Goal: Task Accomplishment & Management: Use online tool/utility

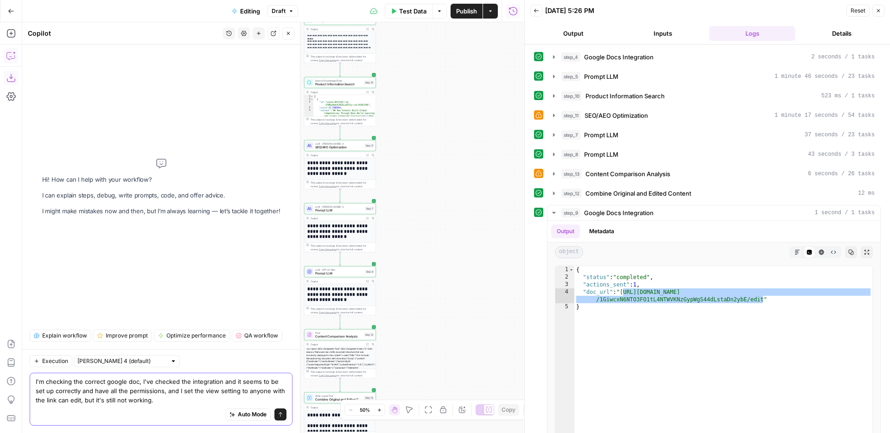
drag, startPoint x: 70, startPoint y: 402, endPoint x: 99, endPoint y: 406, distance: 29.4
click at [72, 402] on textarea "I'm checking the correct google doc, I've checked the integration and it seems …" at bounding box center [161, 391] width 251 height 28
type textarea "I'm checking the correct google doc, I've checked the integration and it seems …"
click at [280, 413] on icon "submit" at bounding box center [281, 414] width 4 height 5
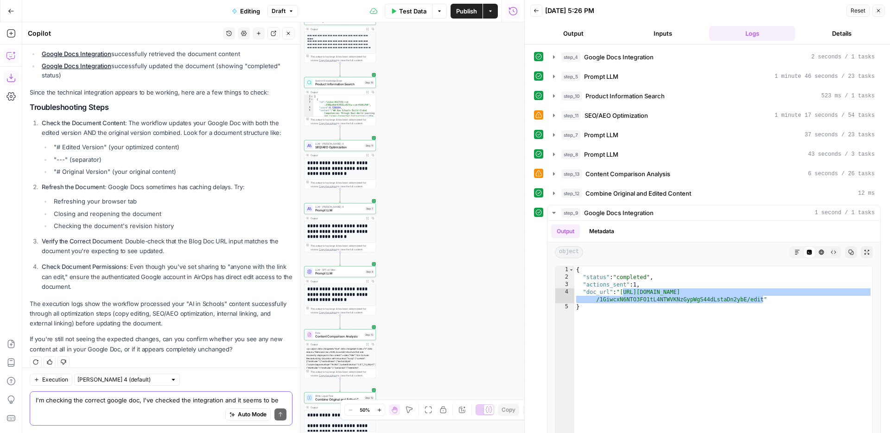
scroll to position [134, 0]
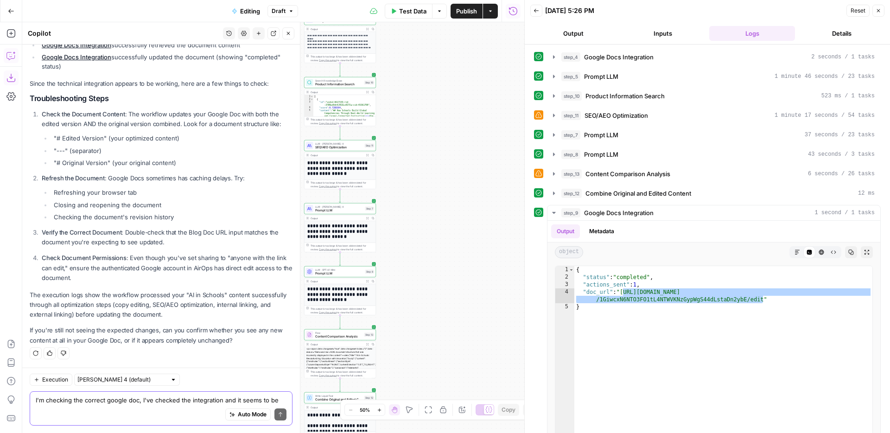
click at [184, 401] on textarea "I'm checking the correct google doc, I've checked the integration and it seems …" at bounding box center [161, 399] width 251 height 9
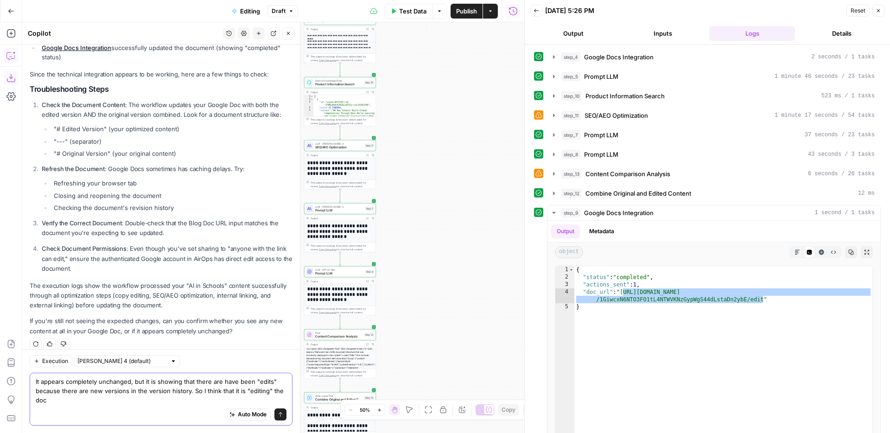
scroll to position [152, 0]
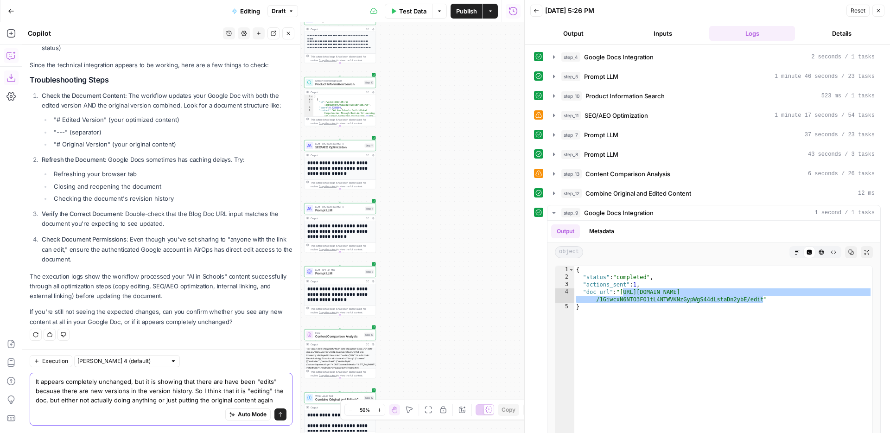
click at [172, 402] on textarea "It appears completely unchanged, but it is showing that there are have been "ed…" at bounding box center [161, 391] width 251 height 28
click at [209, 400] on textarea "It appears completely unchanged, but it is showing that there are have been "ed…" at bounding box center [161, 391] width 251 height 28
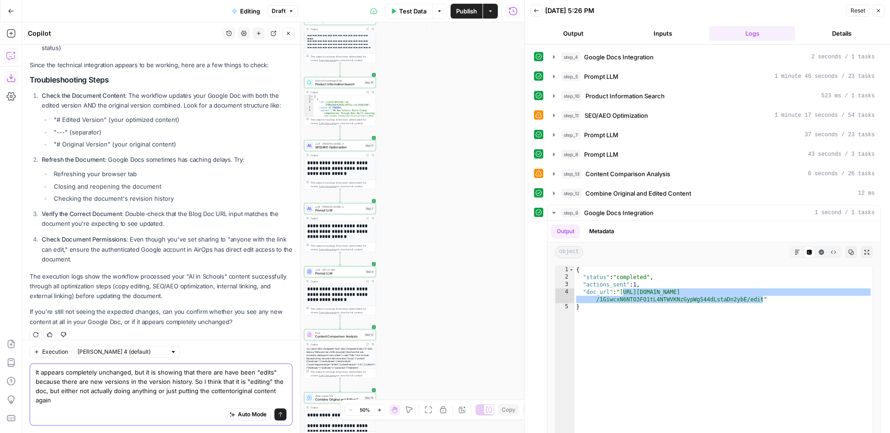
scroll to position [162, 0]
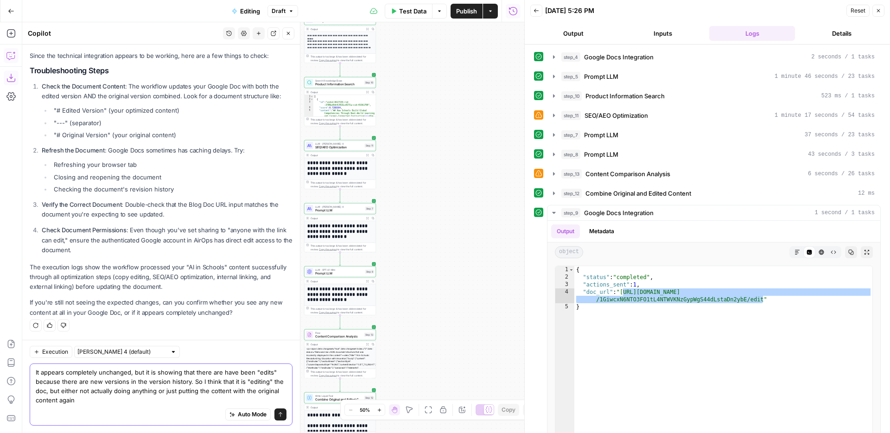
type textarea "It appears completely unchanged, but it is showing that there are have been "ed…"
click at [279, 412] on icon "submit" at bounding box center [281, 415] width 6 height 6
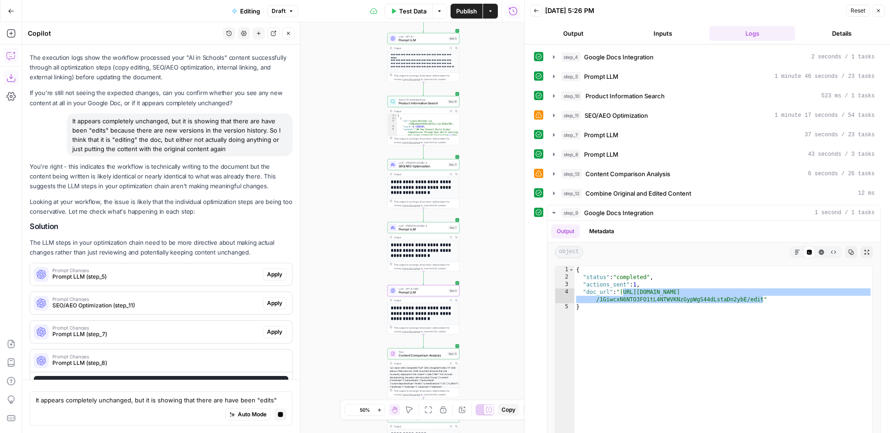
scroll to position [397, 0]
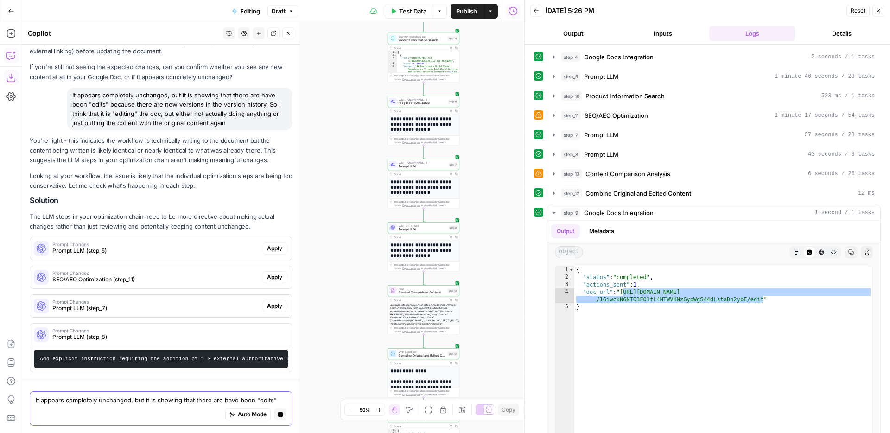
click at [197, 401] on textarea "It appears completely unchanged, but it is showing that there are have been "ed…" at bounding box center [161, 399] width 251 height 9
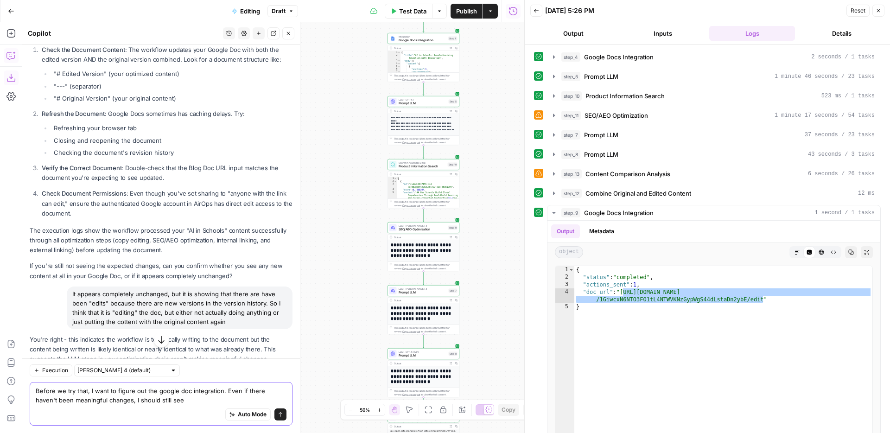
scroll to position [198, 0]
drag, startPoint x: 127, startPoint y: 87, endPoint x: 75, endPoint y: 76, distance: 53.5
click at [127, 87] on li ""---" (separator)" at bounding box center [171, 86] width 241 height 9
drag, startPoint x: 54, startPoint y: 73, endPoint x: 201, endPoint y: 102, distance: 149.8
click at [201, 101] on ul ""# Edited Version" (your optimized content) "---" (separator) "# Original Versi…" at bounding box center [167, 87] width 251 height 34
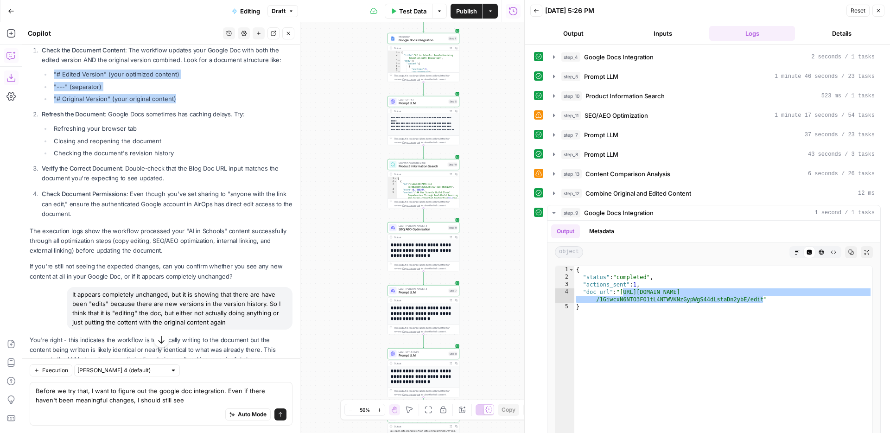
copy ul ""# Edited Version" (your optimized content) "---" (separator) "# Original Versi…"
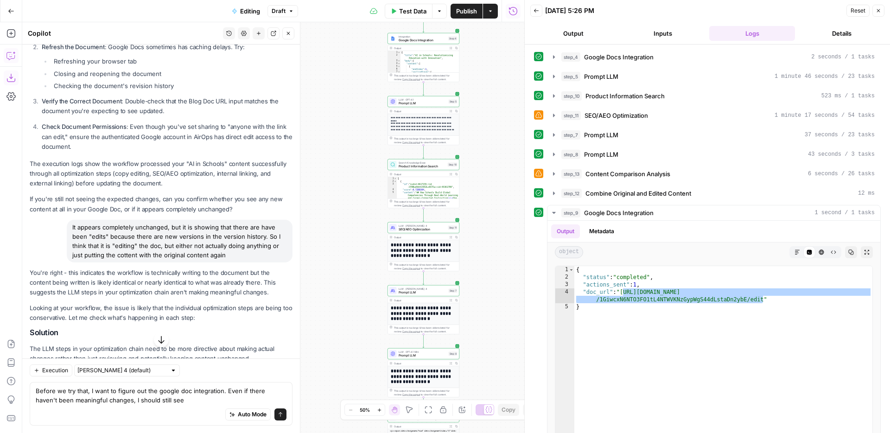
scroll to position [276, 0]
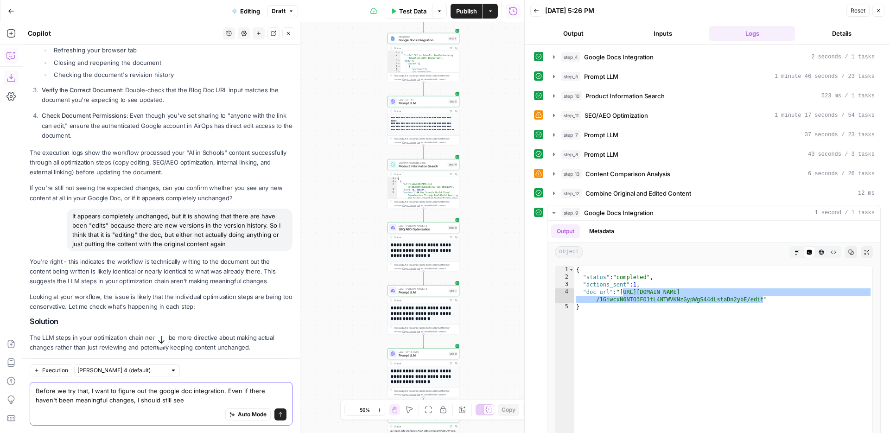
click at [203, 399] on textarea "Before we try that, I want to figure out the google doc integration. Even if th…" at bounding box center [161, 395] width 251 height 19
click at [215, 405] on div "Auto Mode Send" at bounding box center [161, 415] width 251 height 20
click at [201, 411] on div "Auto Mode Send" at bounding box center [161, 415] width 251 height 20
drag, startPoint x: 57, startPoint y: 407, endPoint x: 65, endPoint y: 403, distance: 8.7
click at [57, 407] on div "Auto Mode Send" at bounding box center [161, 415] width 251 height 20
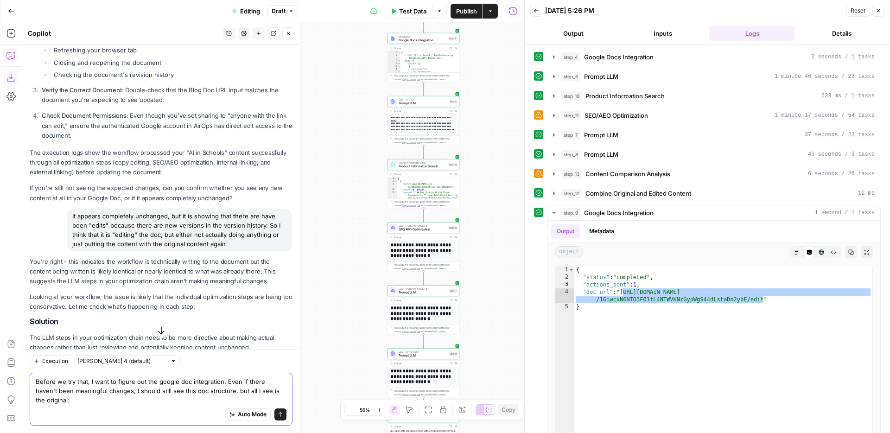
click at [65, 403] on textarea "Before we try that, I want to figure out the google doc integration. Even if th…" at bounding box center [161, 391] width 251 height 28
paste textarea ""# Edited Version" (your optimized content) "---" (separator) "# Original Versi…"
type textarea "Before we try that, I want to figure out the google doc integration. Even if th…"
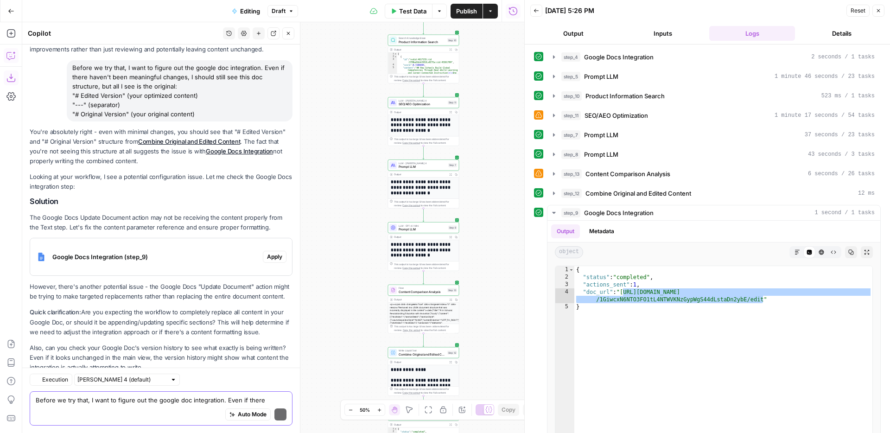
scroll to position [751, 0]
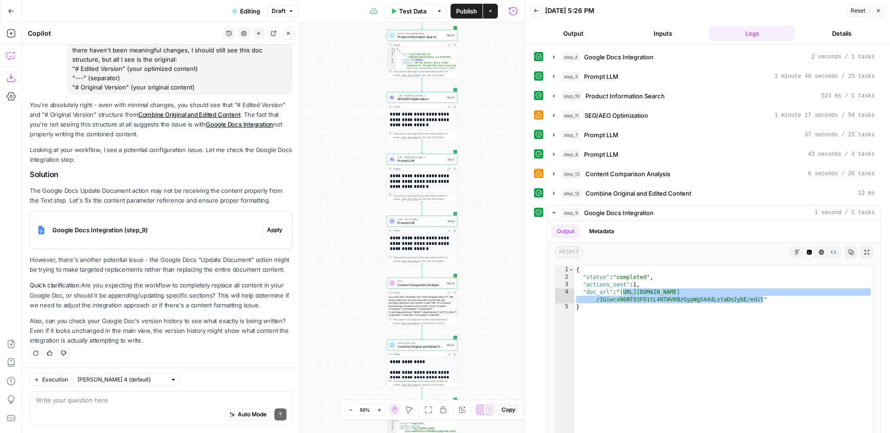
click at [195, 231] on span "Google Docs Integration (step_9)" at bounding box center [155, 229] width 207 height 9
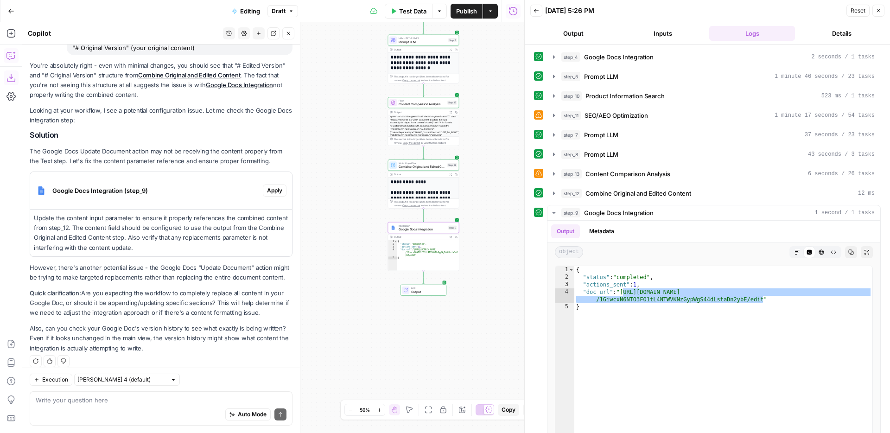
scroll to position [799, 0]
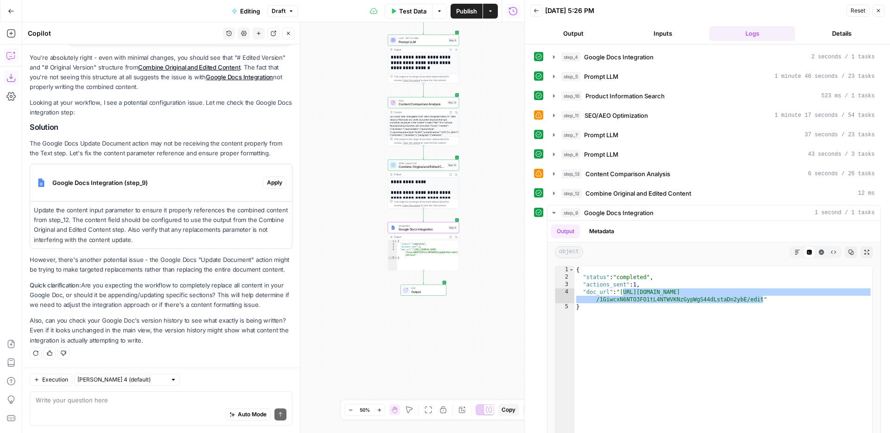
click at [269, 184] on span "Apply" at bounding box center [274, 182] width 15 height 8
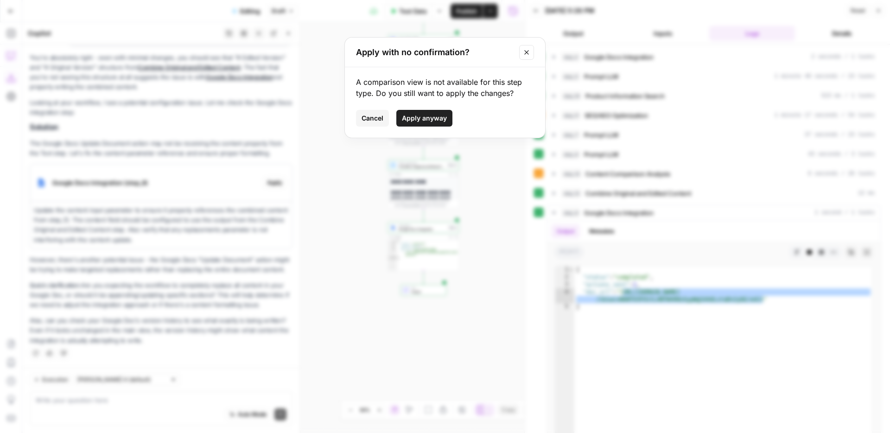
click at [402, 116] on span "Apply anyway" at bounding box center [424, 118] width 45 height 9
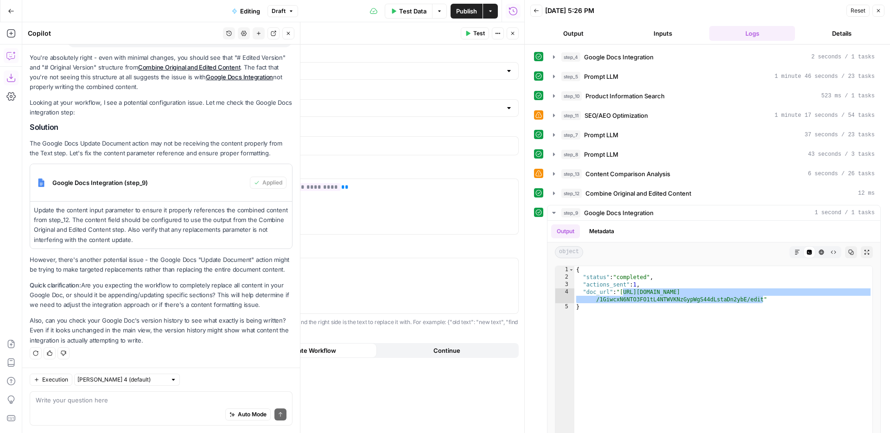
click at [93, 266] on p "However, there's another potential issue - the Google Docs "Update Document" ac…" at bounding box center [161, 264] width 263 height 19
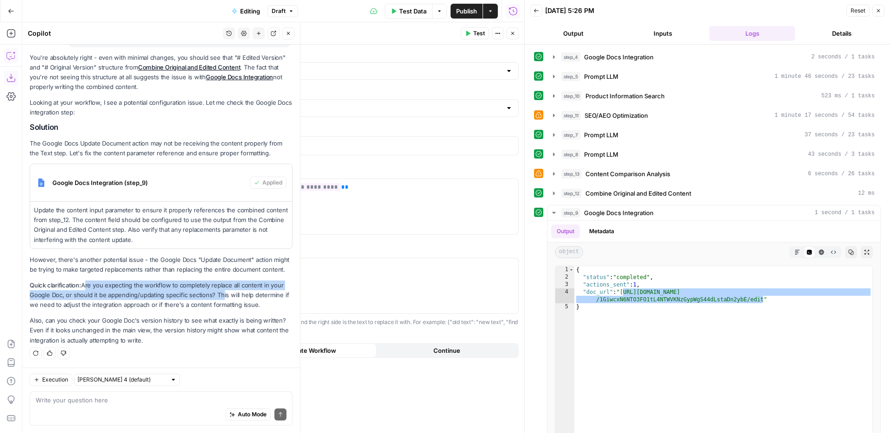
drag, startPoint x: 85, startPoint y: 283, endPoint x: 217, endPoint y: 292, distance: 132.9
click at [218, 292] on p "Quick clarification: Are you expecting the workflow to completely replace all c…" at bounding box center [161, 294] width 263 height 29
click at [217, 292] on p "Quick clarification: Are you expecting the workflow to completely replace all c…" at bounding box center [161, 294] width 263 height 29
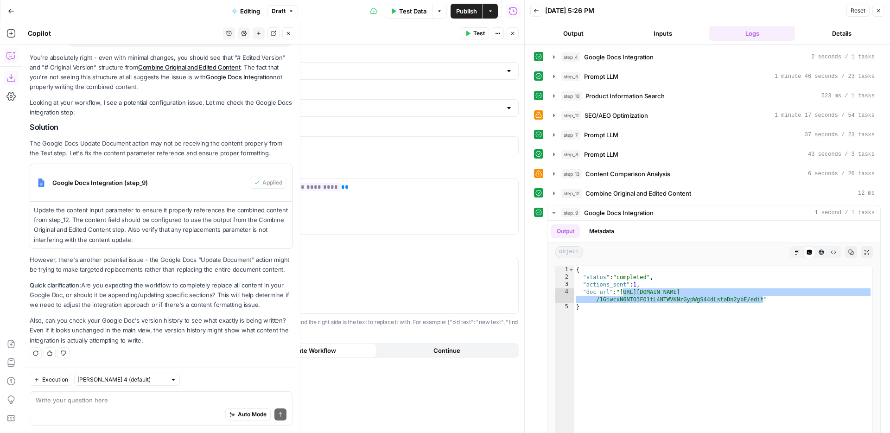
drag, startPoint x: 108, startPoint y: 285, endPoint x: 199, endPoint y: 284, distance: 91.3
click at [202, 285] on p "Quick clarification: Are you expecting the workflow to completely replace all c…" at bounding box center [161, 294] width 263 height 29
drag, startPoint x: 106, startPoint y: 285, endPoint x: 62, endPoint y: 295, distance: 45.4
click at [62, 295] on p "Quick clarification: Are you expecting the workflow to completely replace all c…" at bounding box center [161, 294] width 263 height 29
copy p "expecting the workflow to completely replace all content in your Google Doc"
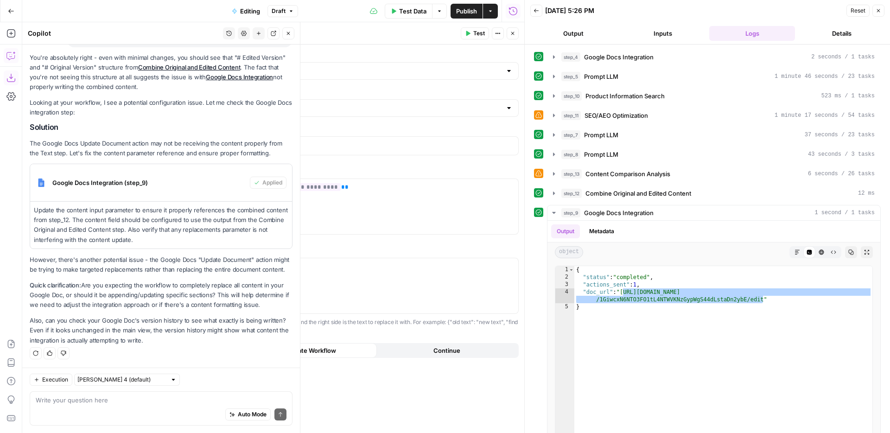
click at [128, 406] on div "Auto Mode Send" at bounding box center [161, 415] width 251 height 20
paste textarea "expecting the workflow to completely replace all content in your Google Doc"
drag, startPoint x: 228, startPoint y: 402, endPoint x: 216, endPoint y: 401, distance: 12.5
click at [218, 402] on textarea "I am expecting the workflow to completely replace all content in your Google Doc" at bounding box center [161, 399] width 251 height 9
click at [275, 400] on textarea "I am expecting the workflow to completely replace all content in my Google Doc" at bounding box center [161, 399] width 251 height 9
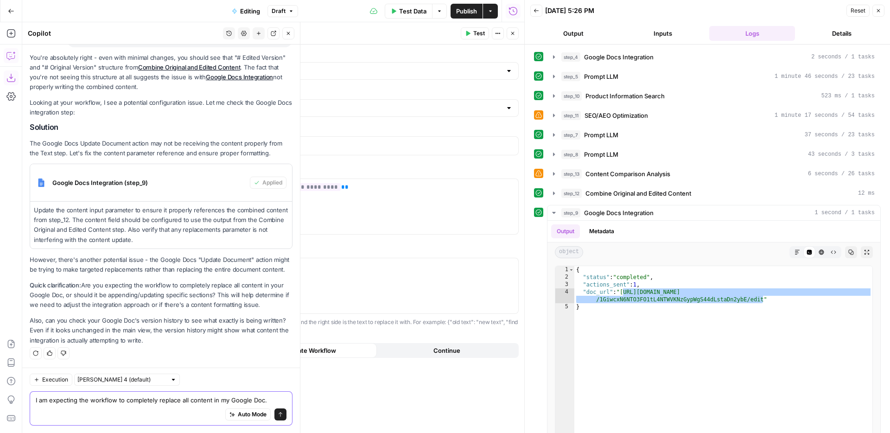
scroll to position [808, 0]
click at [167, 405] on div "Auto Mode Send" at bounding box center [161, 415] width 251 height 20
click at [141, 416] on div "Auto Mode Send" at bounding box center [161, 415] width 251 height 20
click at [88, 406] on div "Auto Mode Send" at bounding box center [161, 415] width 251 height 20
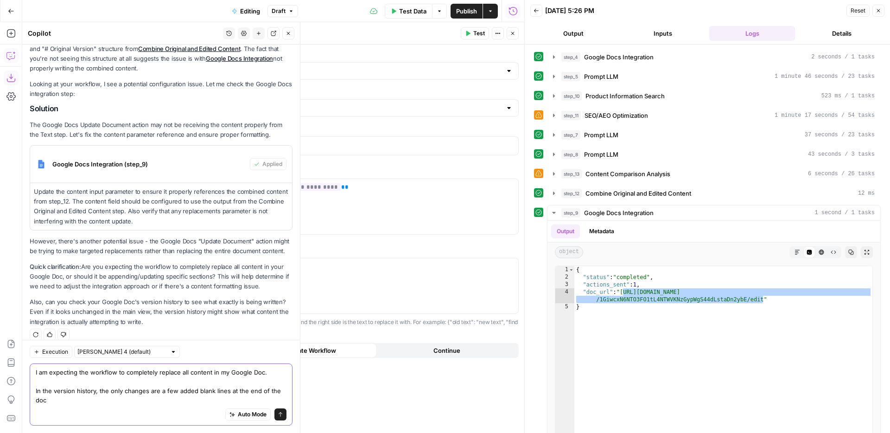
scroll to position [826, 0]
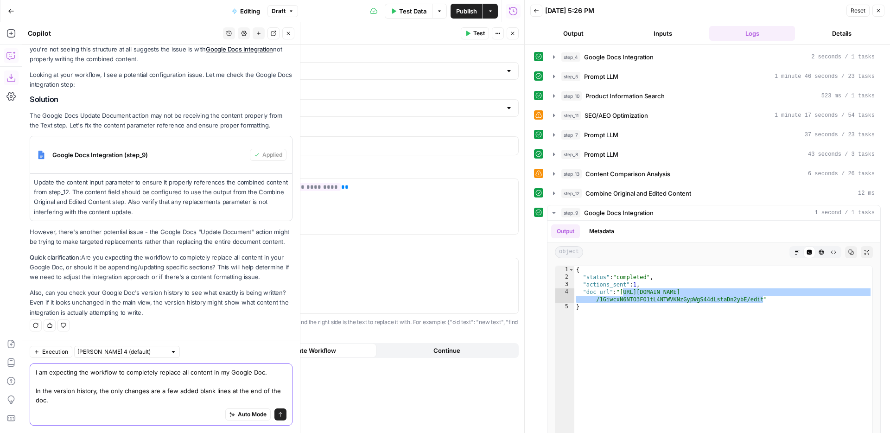
click at [220, 396] on textarea "I am expecting the workflow to completely replace all content in my Google Doc.…" at bounding box center [161, 386] width 251 height 37
type textarea "I am expecting the workflow to completely replace all content in my Google Doc.…"
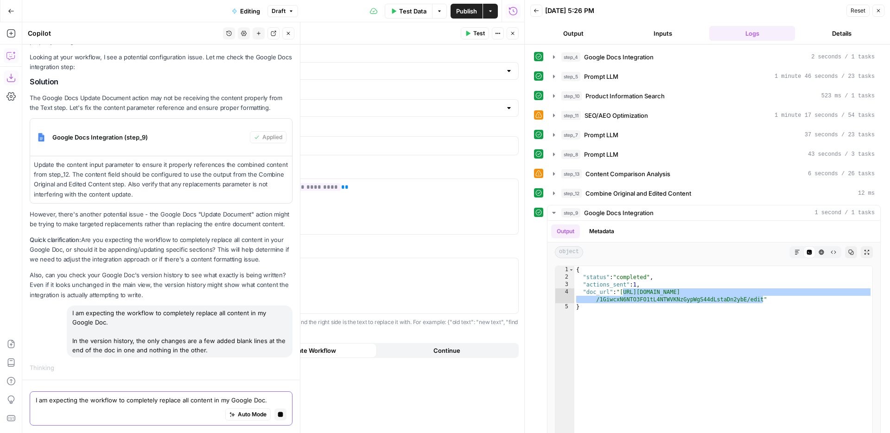
scroll to position [844, 0]
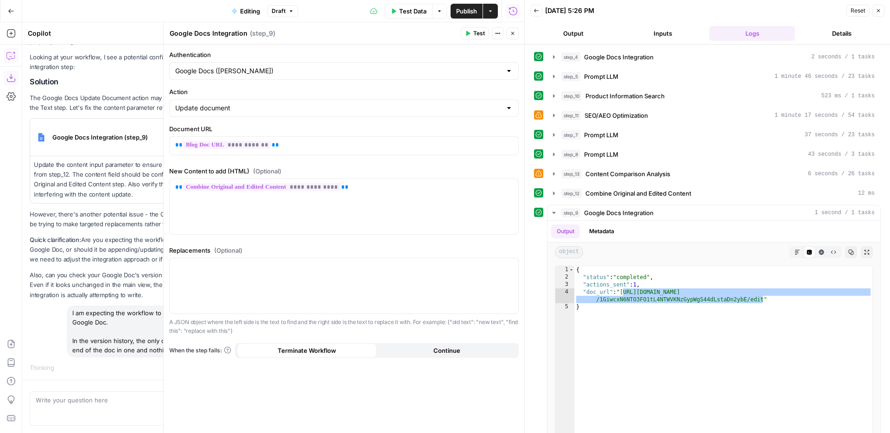
click at [514, 37] on button "Close" at bounding box center [513, 33] width 12 height 12
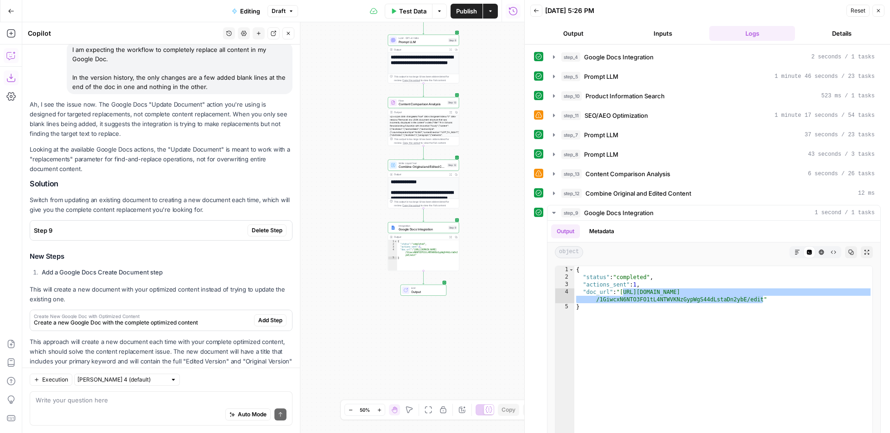
scroll to position [1138, 0]
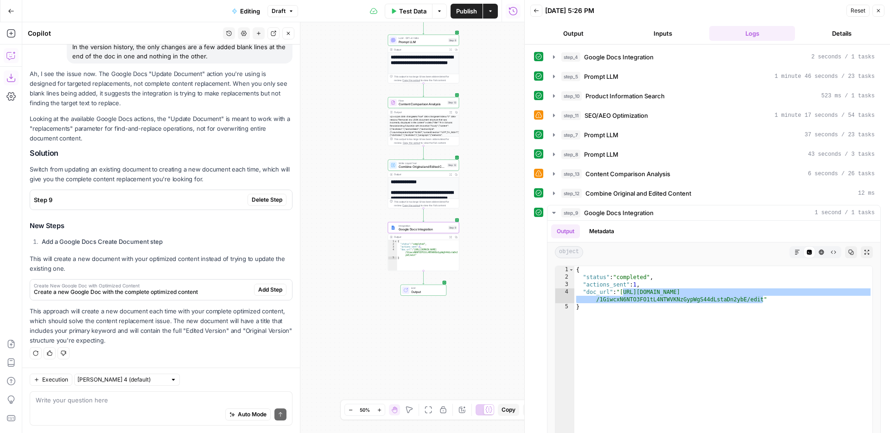
click at [267, 196] on span "Delete Step" at bounding box center [267, 200] width 31 height 8
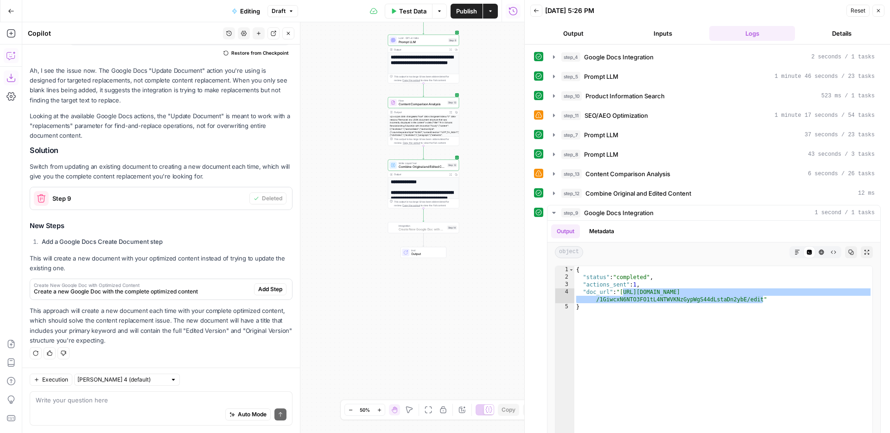
click at [263, 289] on span "Add Step" at bounding box center [270, 289] width 24 height 8
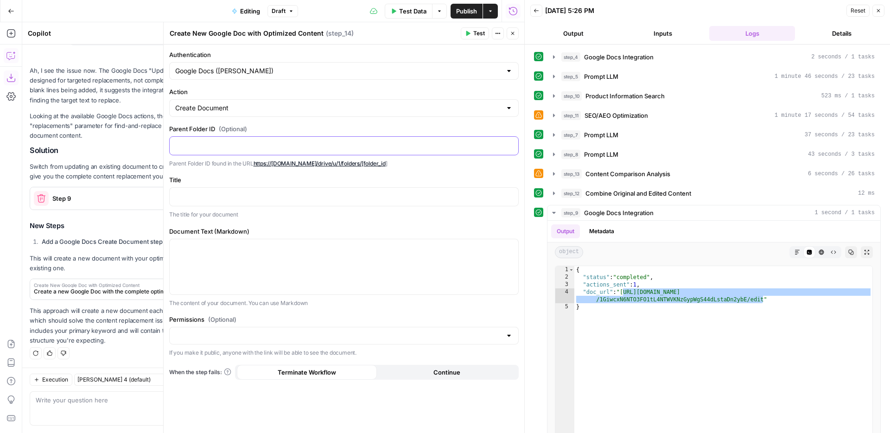
click at [248, 145] on p at bounding box center [343, 144] width 337 height 9
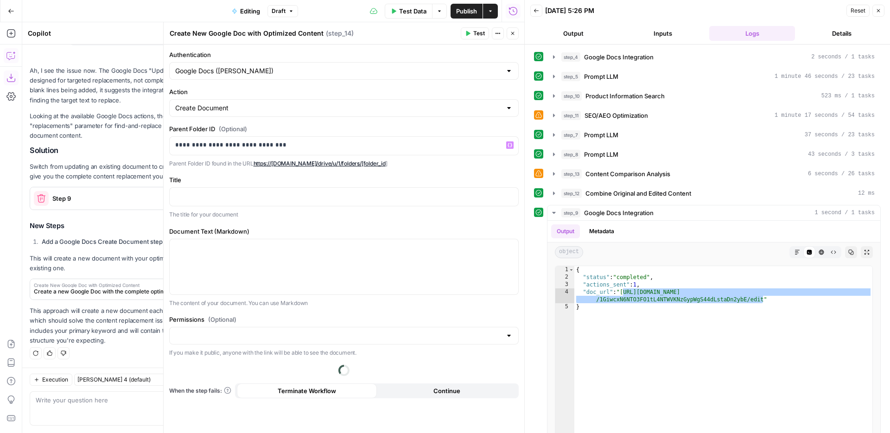
click at [422, 172] on div "**********" at bounding box center [344, 238] width 361 height 388
click at [403, 196] on p at bounding box center [343, 195] width 337 height 9
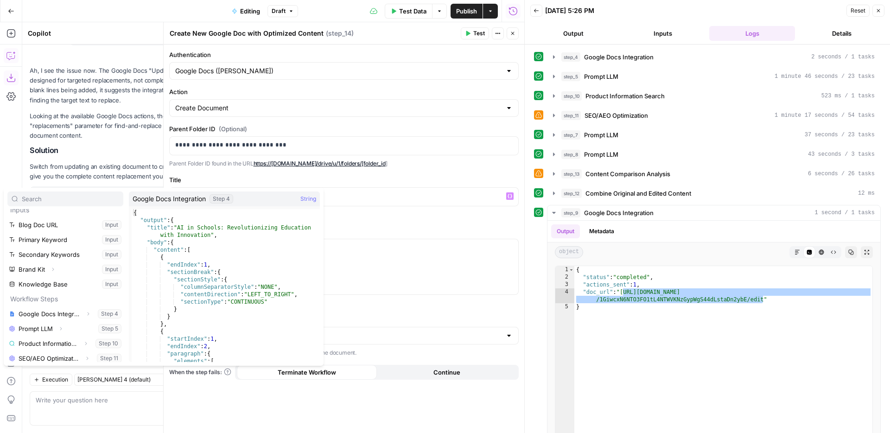
scroll to position [0, 0]
type textarea "**********"
click at [156, 227] on div "{ "output" : { "title" : "AI in Schools: Revolutionizing Education with Innovat…" at bounding box center [226, 293] width 188 height 168
click at [149, 227] on div "{ "output" : { "title" : "AI in Schools: Revolutionizing Education with Innovat…" at bounding box center [226, 293] width 188 height 168
click at [158, 228] on div "{ "output" : { "title" : "AI in Schools: Revolutionizing Education with Innovat…" at bounding box center [226, 293] width 188 height 168
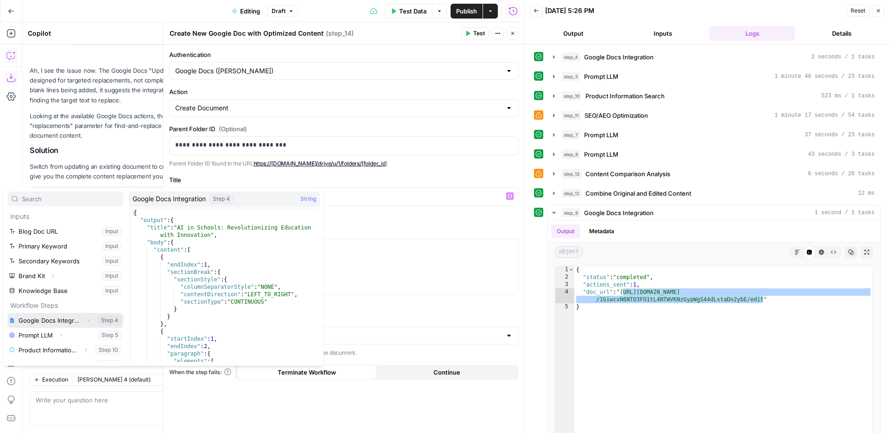
click at [85, 320] on icon "button" at bounding box center [88, 320] width 6 height 6
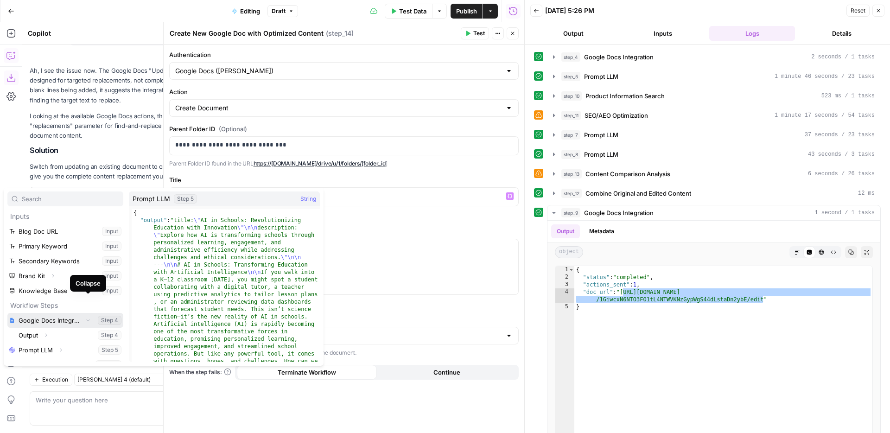
scroll to position [34, 0]
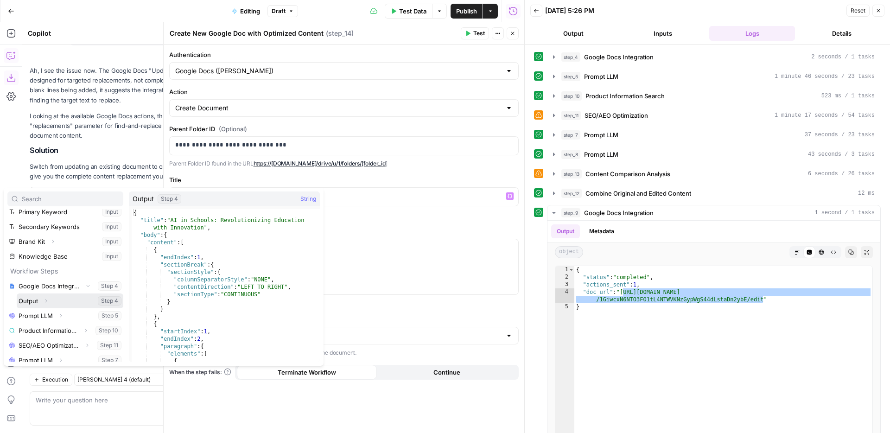
click at [48, 301] on icon "button" at bounding box center [46, 301] width 6 height 6
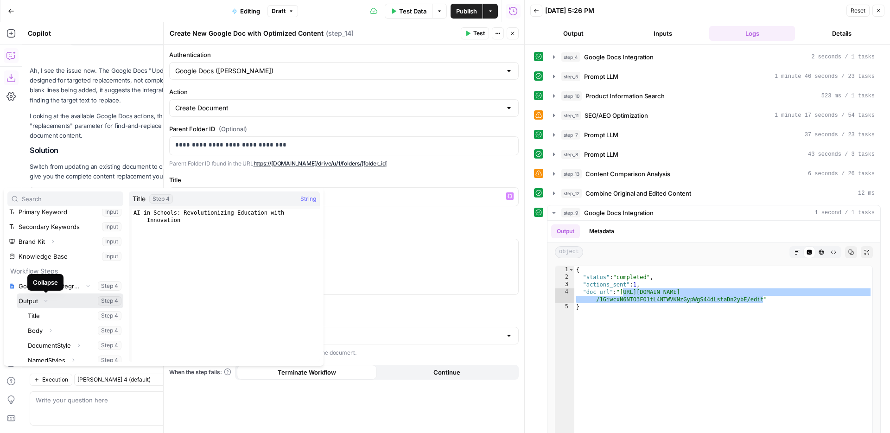
scroll to position [41, 0]
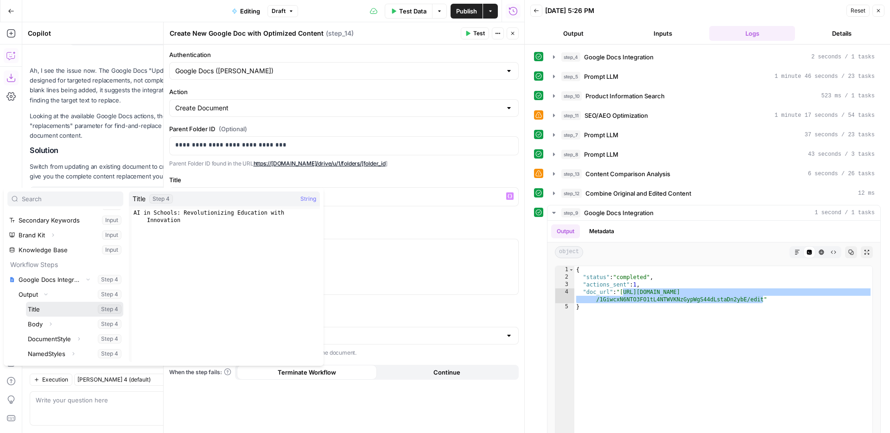
click at [59, 311] on button "Select variable Title" at bounding box center [74, 309] width 97 height 15
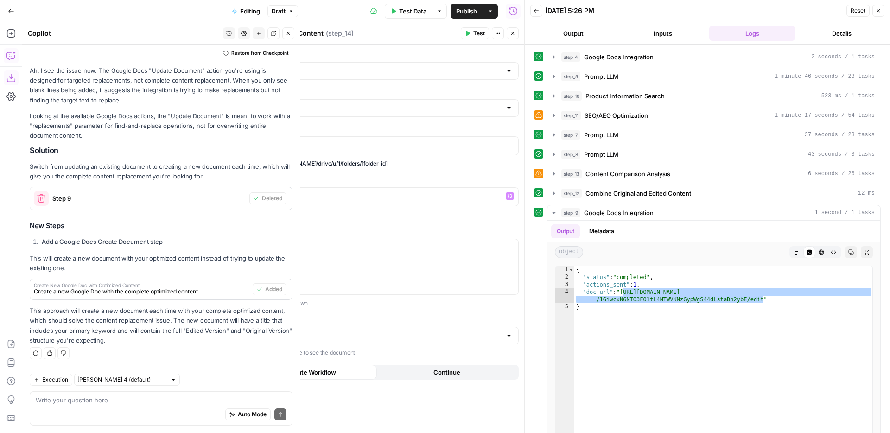
click at [104, 270] on p "This will create a new document with your optimized content instead of trying t…" at bounding box center [161, 263] width 263 height 19
click at [159, 283] on span "Create New Google Doc with Optimized Content" at bounding box center [141, 285] width 215 height 5
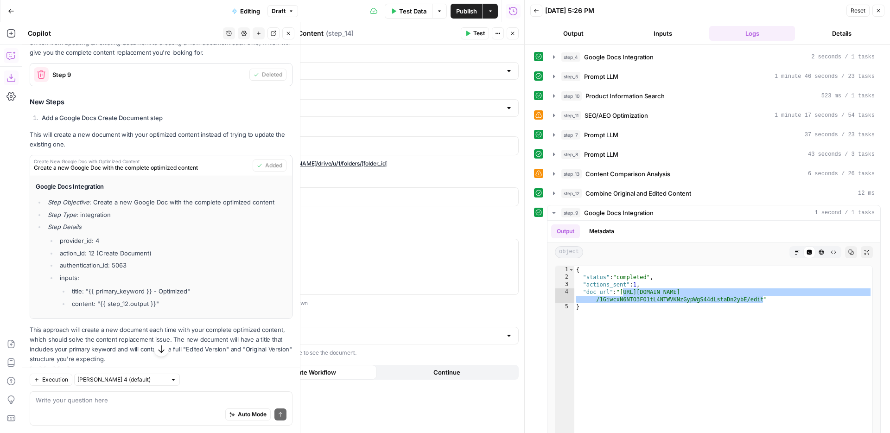
scroll to position [1275, 0]
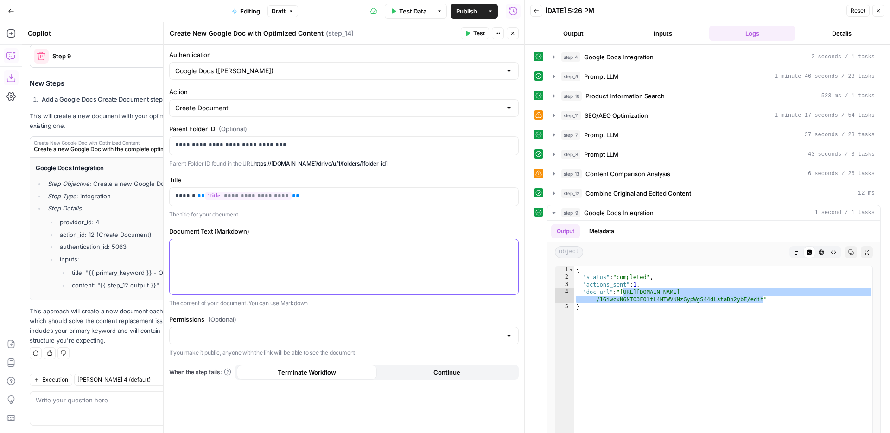
click at [389, 247] on p at bounding box center [343, 247] width 337 height 9
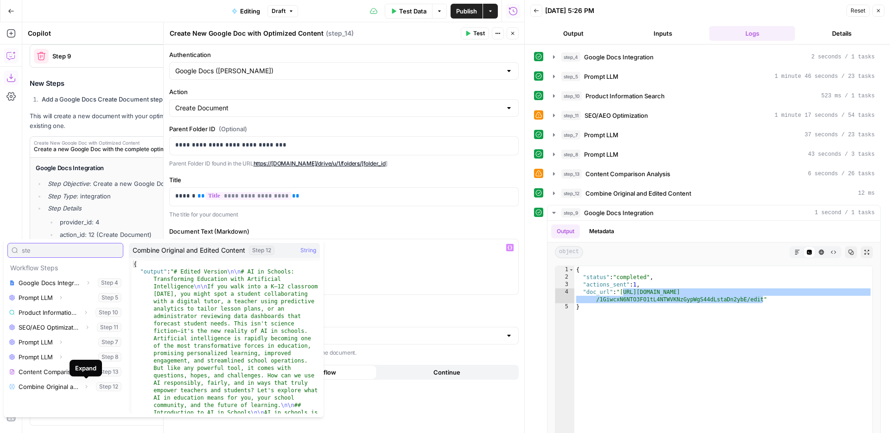
type input "ste"
click at [86, 387] on icon "button" at bounding box center [86, 387] width 6 height 6
click at [80, 371] on button "Expand" at bounding box center [86, 372] width 12 height 12
click at [82, 383] on button "Select variable Output" at bounding box center [70, 386] width 107 height 15
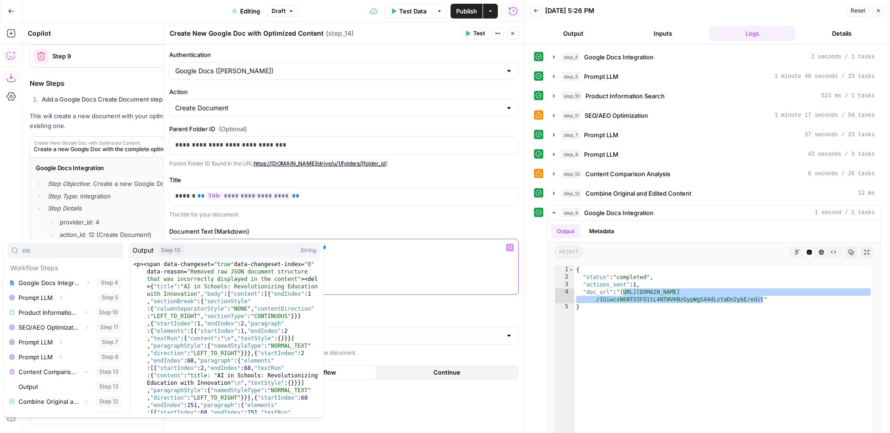
scroll to position [0, 0]
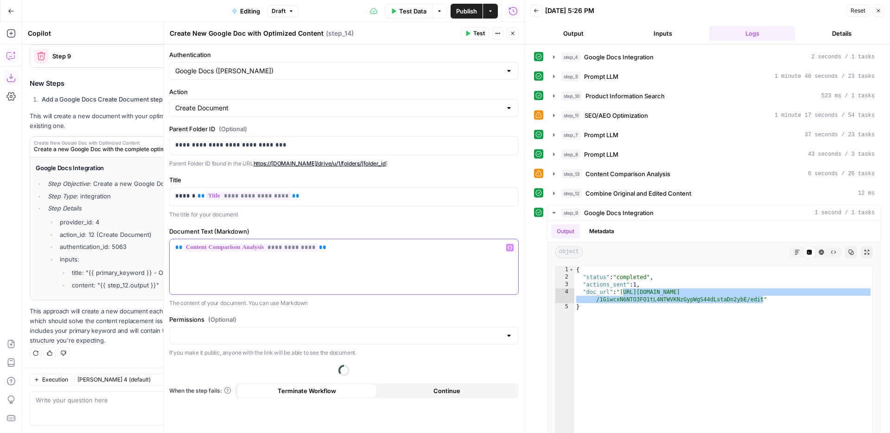
click at [368, 287] on div "**********" at bounding box center [344, 266] width 349 height 55
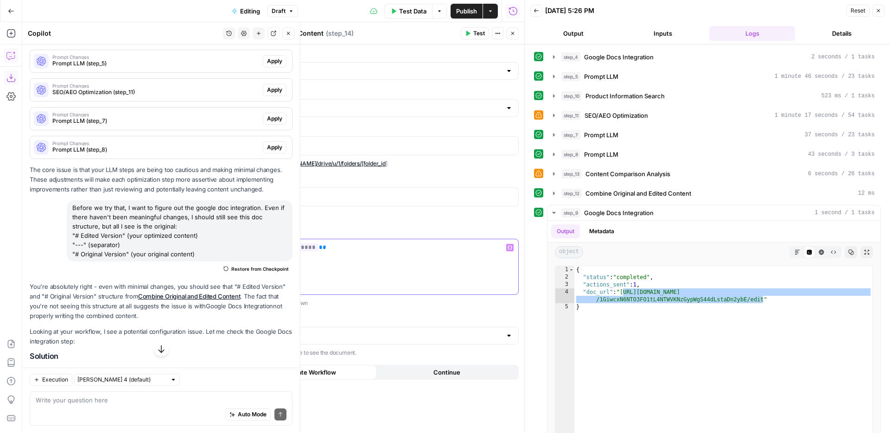
scroll to position [616, 0]
drag, startPoint x: 76, startPoint y: 234, endPoint x: 122, endPoint y: 235, distance: 46.4
click at [122, 235] on div "Before we try that, I want to figure out the google doc integration. Even if th…" at bounding box center [180, 228] width 226 height 61
copy div "# Edited Version"
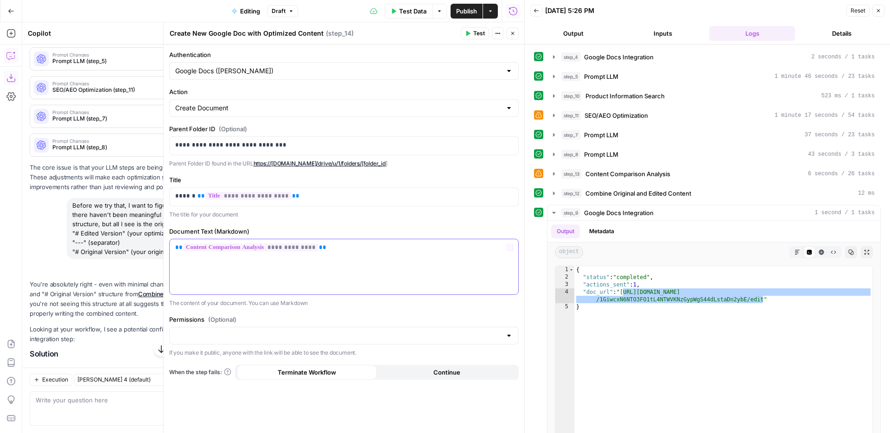
click at [384, 276] on div "**********" at bounding box center [344, 266] width 349 height 55
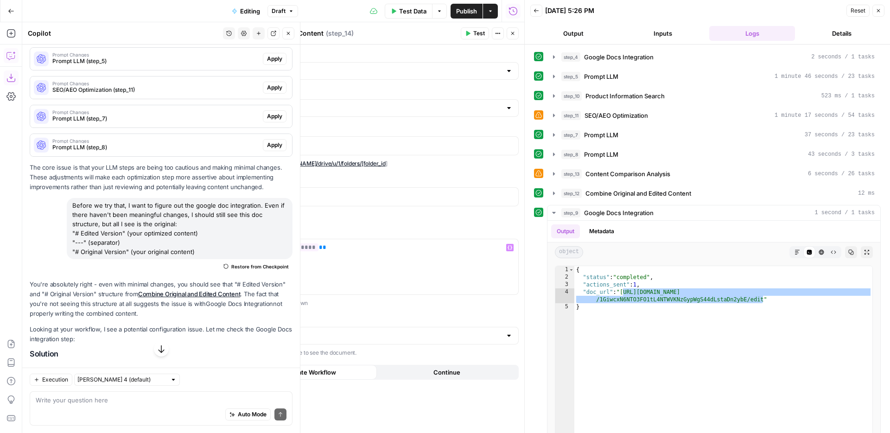
drag, startPoint x: 83, startPoint y: 243, endPoint x: 75, endPoint y: 243, distance: 8.4
click at [75, 243] on div "Before we try that, I want to figure out the google doc integration. Even if th…" at bounding box center [180, 228] width 226 height 61
copy div "---"
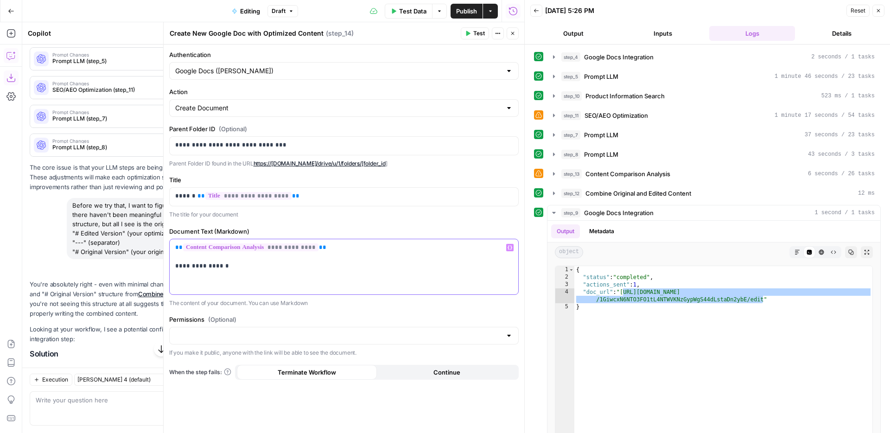
click at [315, 275] on p "**********" at bounding box center [343, 266] width 337 height 46
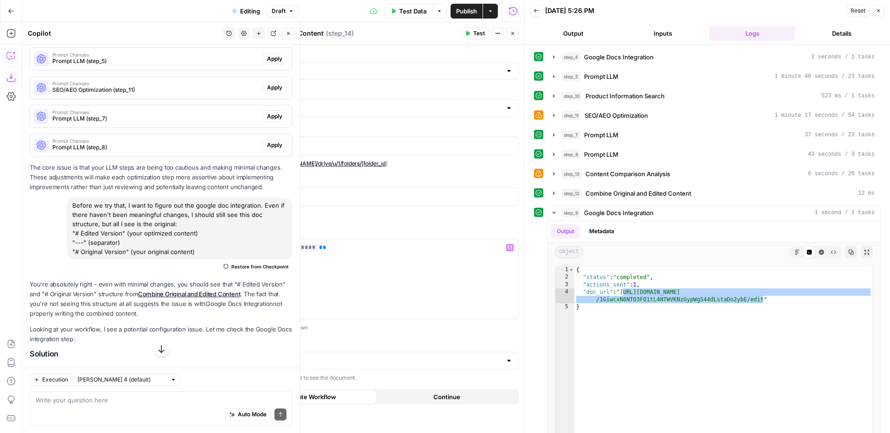
drag, startPoint x: 125, startPoint y: 251, endPoint x: 77, endPoint y: 254, distance: 47.3
click at [75, 254] on div "Before we try that, I want to figure out the google doc integration. Even if th…" at bounding box center [180, 228] width 226 height 61
copy div "# Original Version"
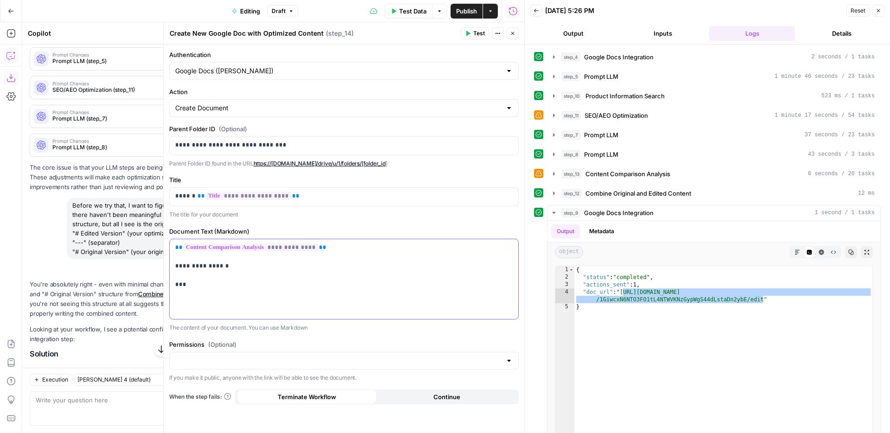
click at [330, 286] on p "**********" at bounding box center [343, 280] width 337 height 74
click at [216, 307] on p "**********" at bounding box center [343, 280] width 337 height 74
click at [175, 248] on span "**" at bounding box center [178, 247] width 7 height 6
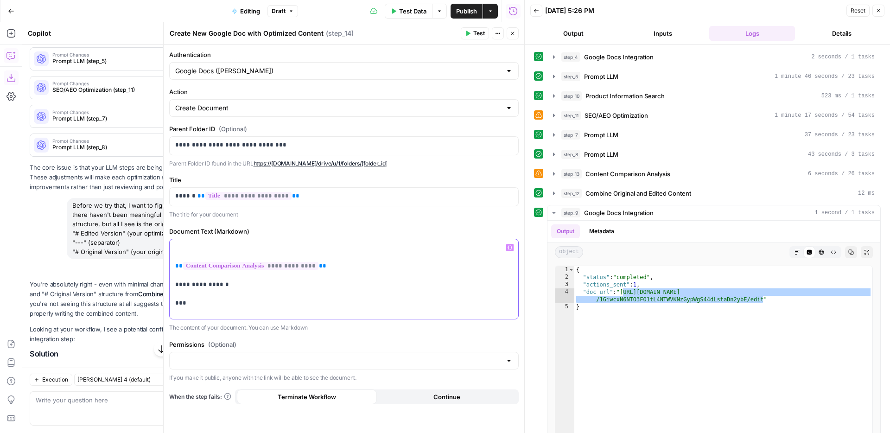
click at [319, 247] on p "**********" at bounding box center [343, 289] width 337 height 93
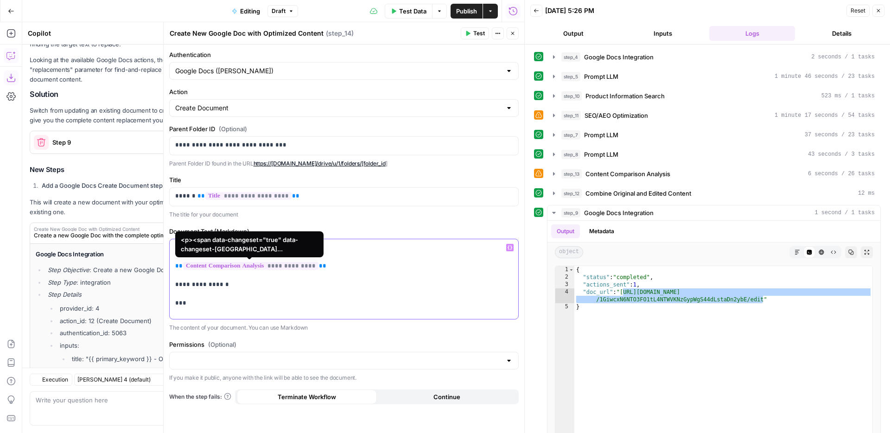
scroll to position [1275, 0]
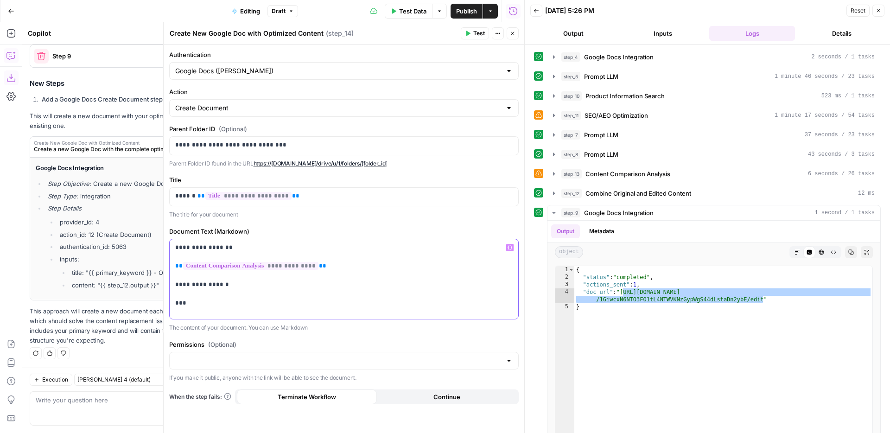
click at [176, 249] on p "**********" at bounding box center [343, 289] width 337 height 93
drag, startPoint x: 210, startPoint y: 306, endPoint x: 171, endPoint y: 304, distance: 39.4
click at [171, 304] on div "**********" at bounding box center [344, 279] width 349 height 80
copy p "***"
click at [193, 279] on p "**********" at bounding box center [343, 289] width 337 height 93
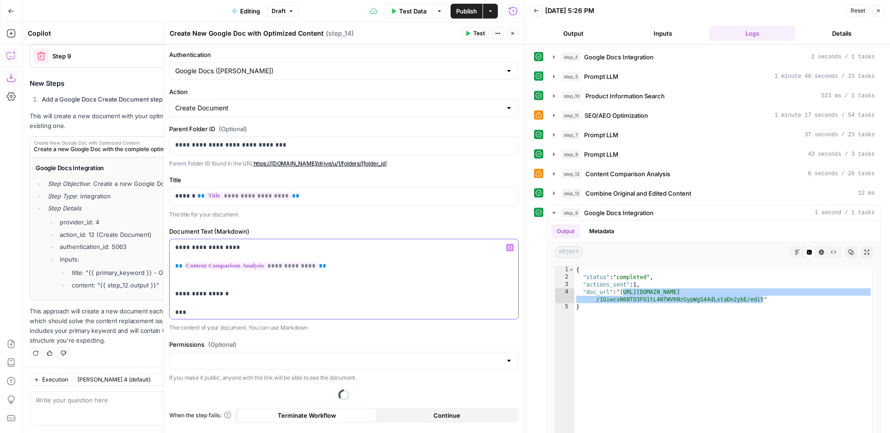
click at [188, 280] on p "**********" at bounding box center [343, 294] width 337 height 102
click at [318, 294] on p "**********" at bounding box center [343, 298] width 337 height 111
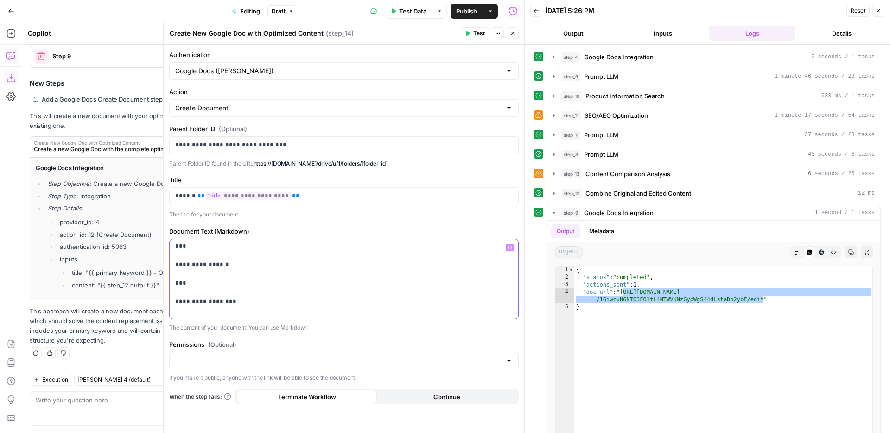
scroll to position [0, 0]
click at [333, 362] on input "Permissions (Optional)" at bounding box center [338, 360] width 326 height 9
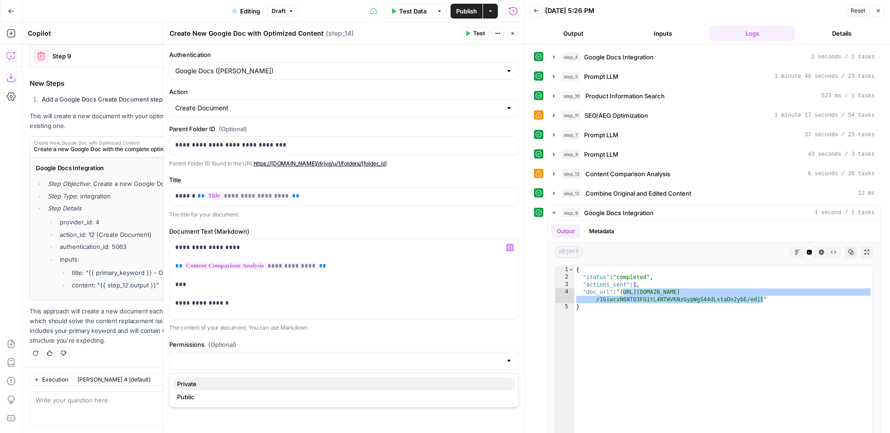
click at [343, 380] on span "Private" at bounding box center [342, 383] width 330 height 9
type input "Private"
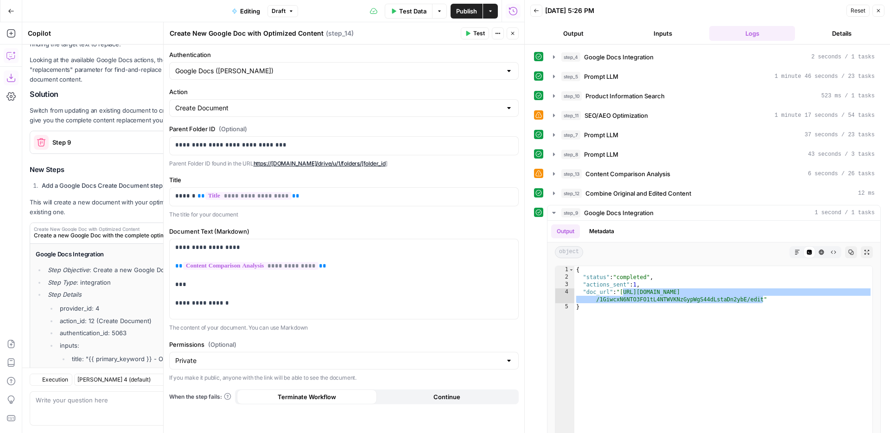
scroll to position [1275, 0]
